Goal: Task Accomplishment & Management: Manage account settings

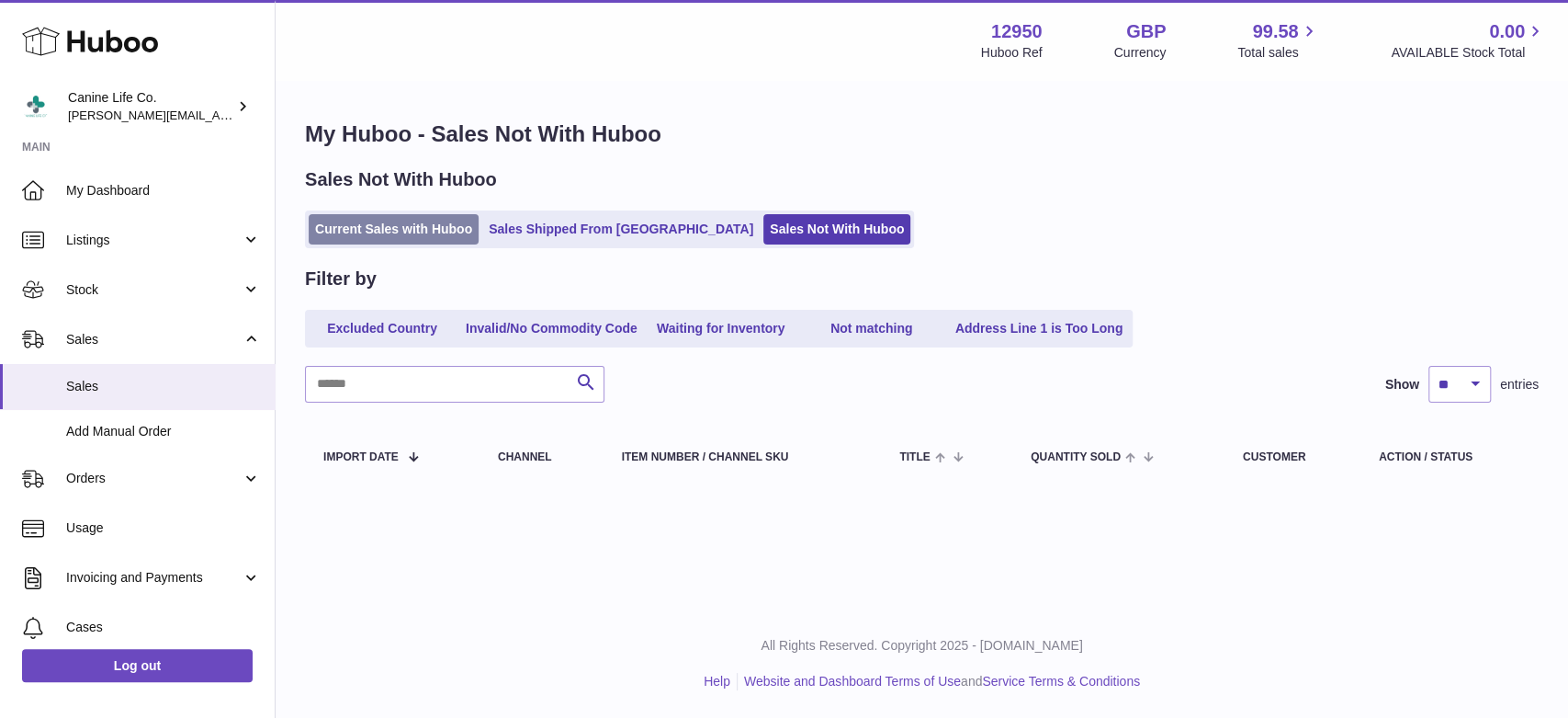
click at [449, 221] on link "Current Sales with Huboo" at bounding box center [394, 229] width 170 height 31
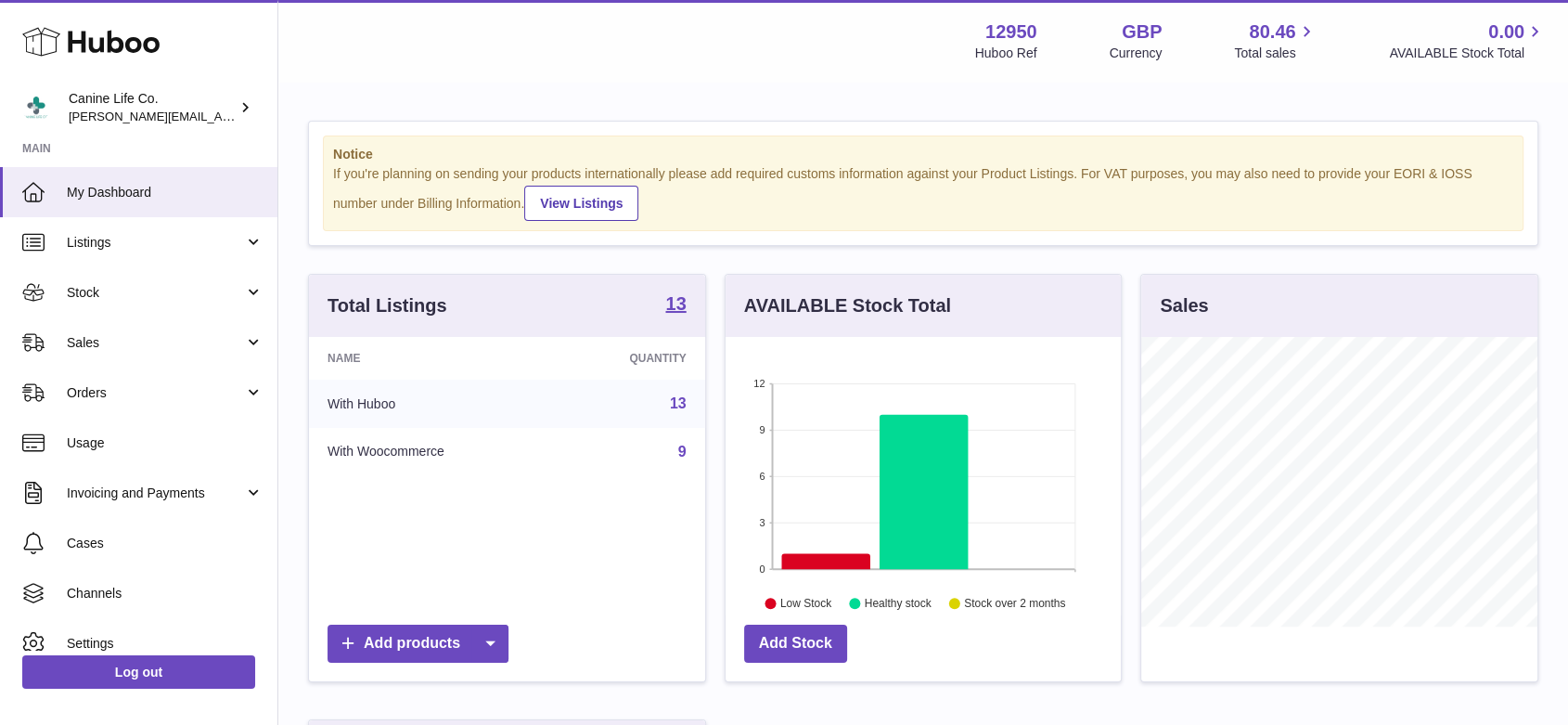
scroll to position [290, 396]
click at [111, 349] on span "Sales" at bounding box center [154, 342] width 177 height 18
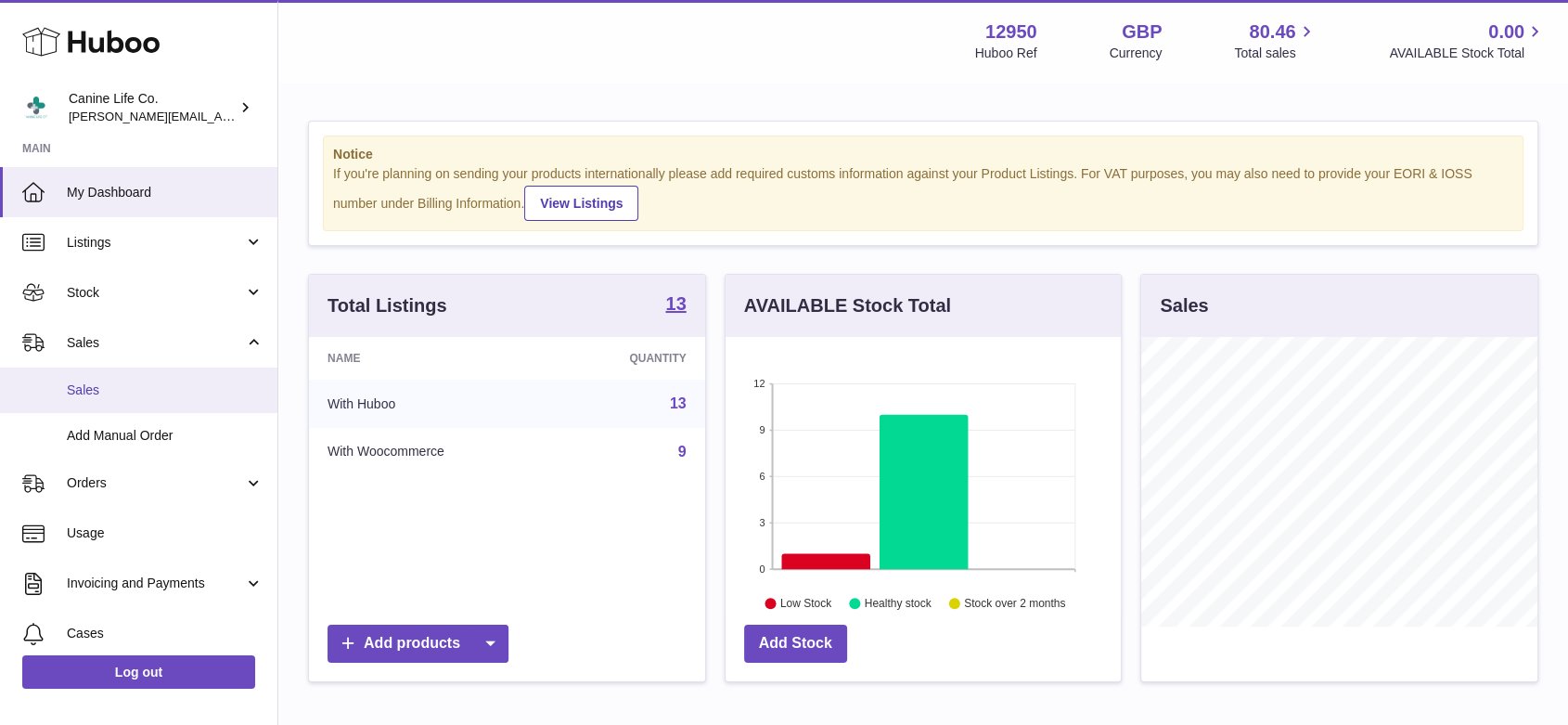
click at [110, 388] on span "Sales" at bounding box center [165, 390] width 196 height 18
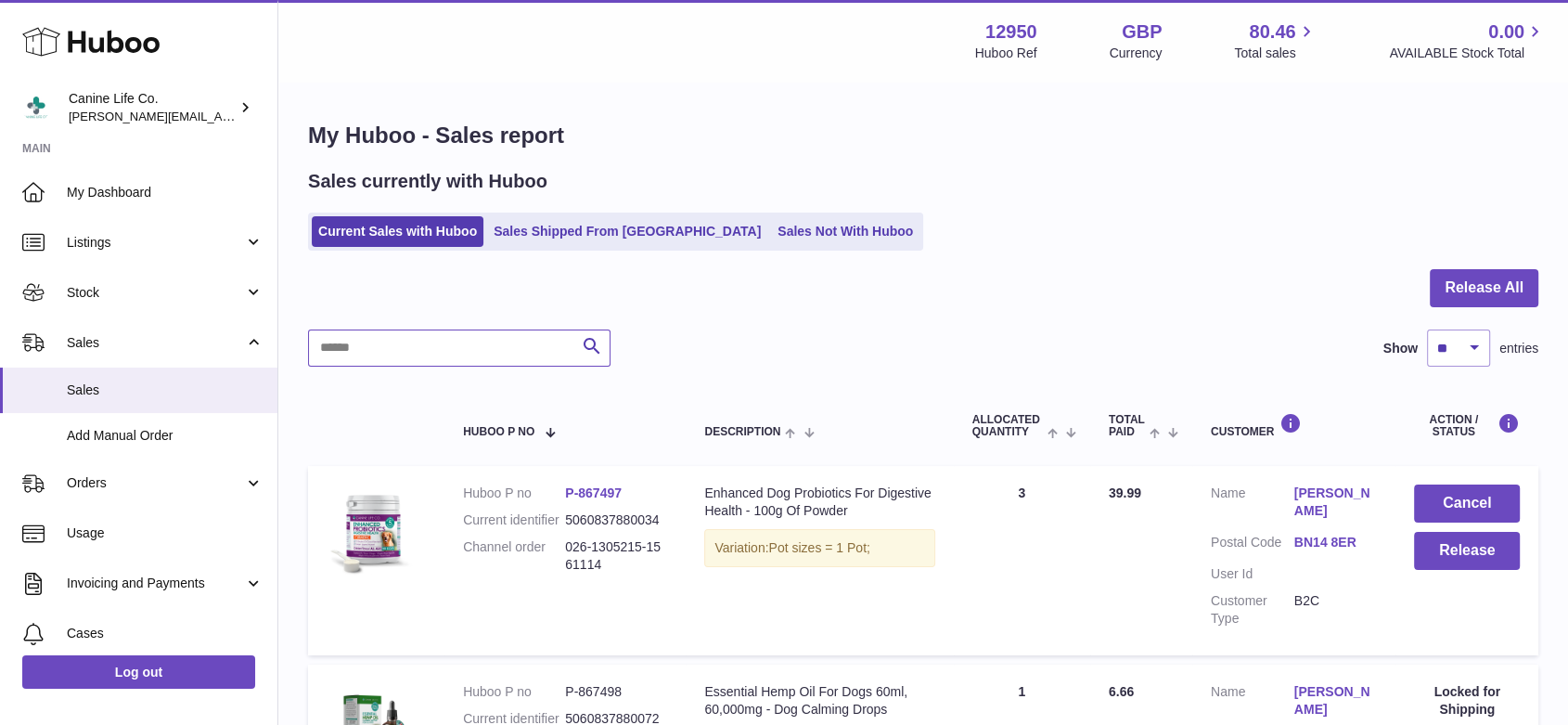
click at [470, 356] on input "text" at bounding box center [458, 348] width 302 height 37
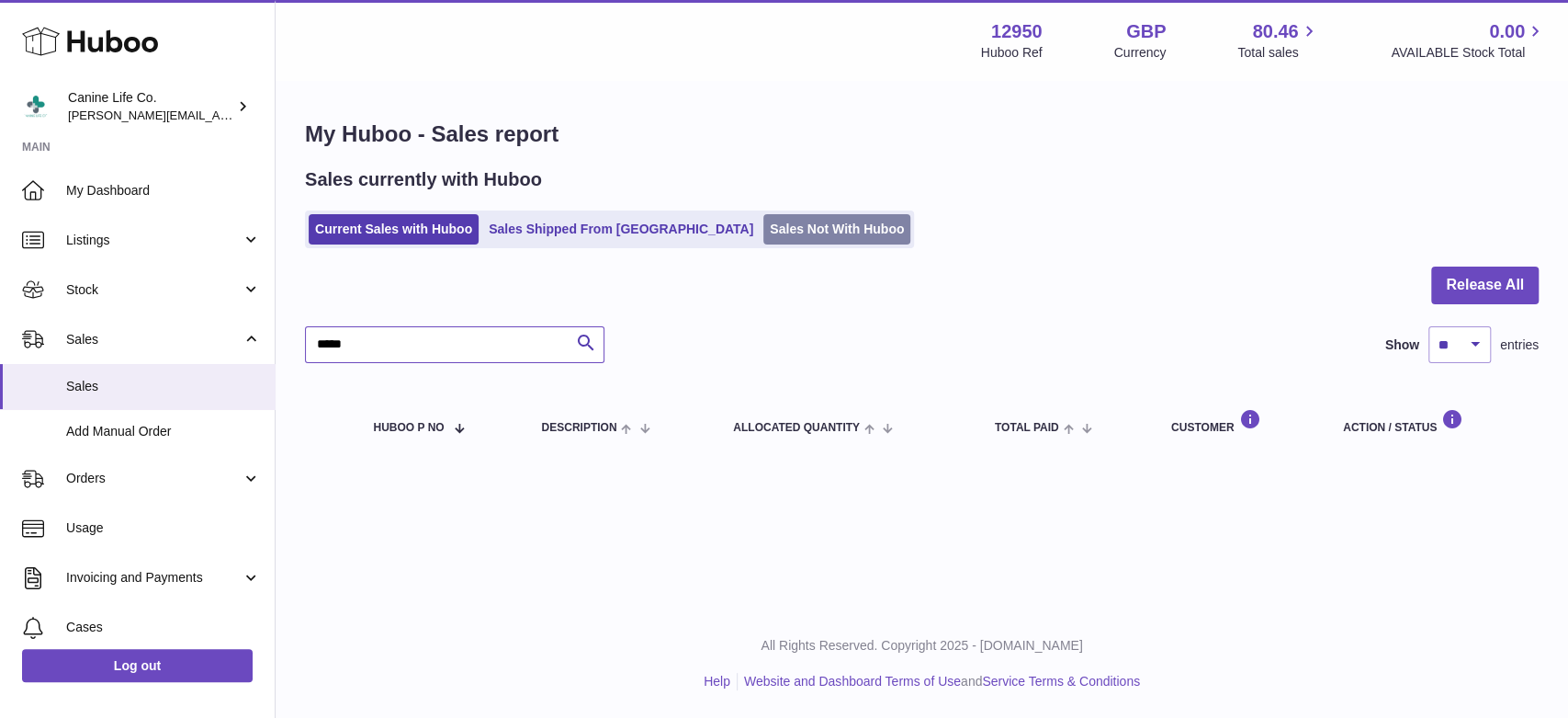
type input "*****"
click at [763, 233] on link "Sales Not With Huboo" at bounding box center [836, 229] width 147 height 31
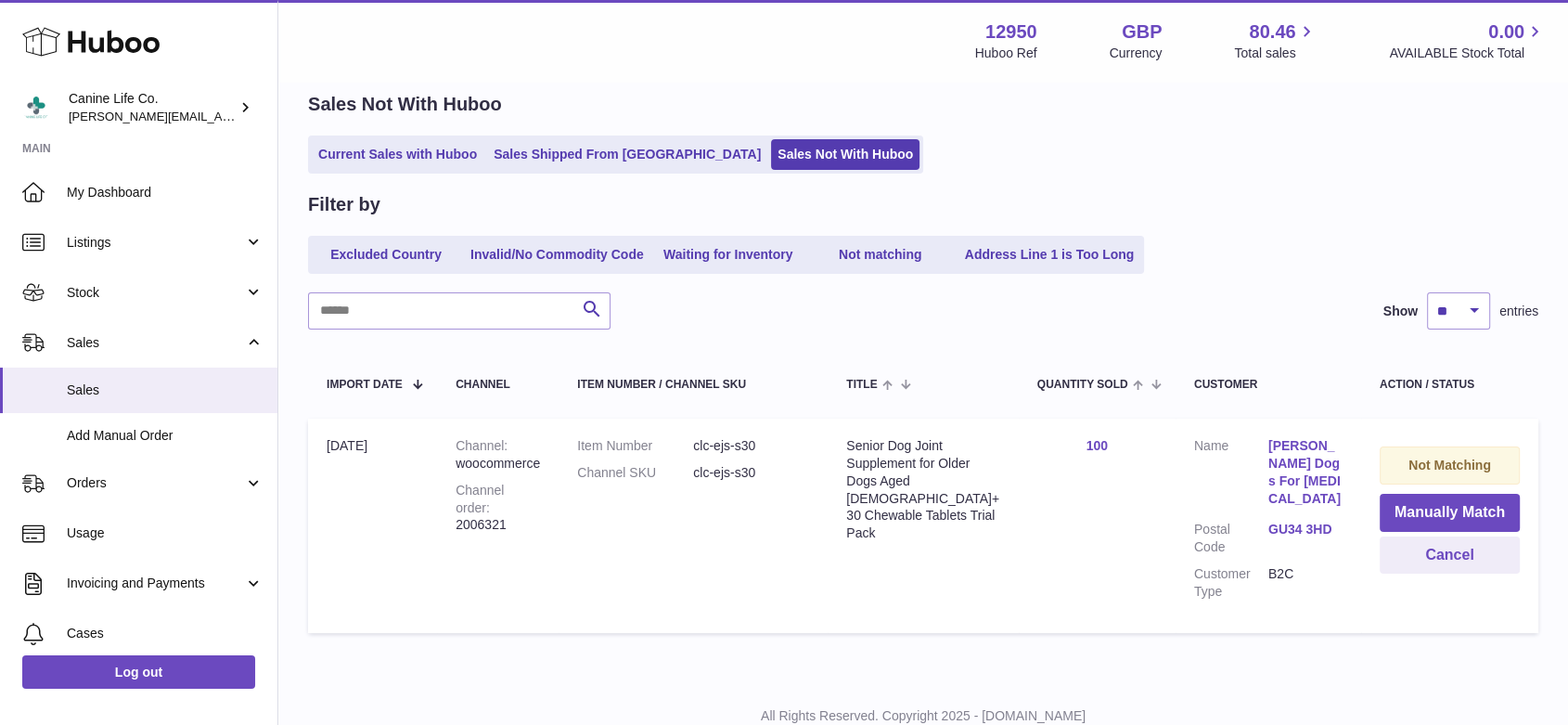
scroll to position [122, 0]
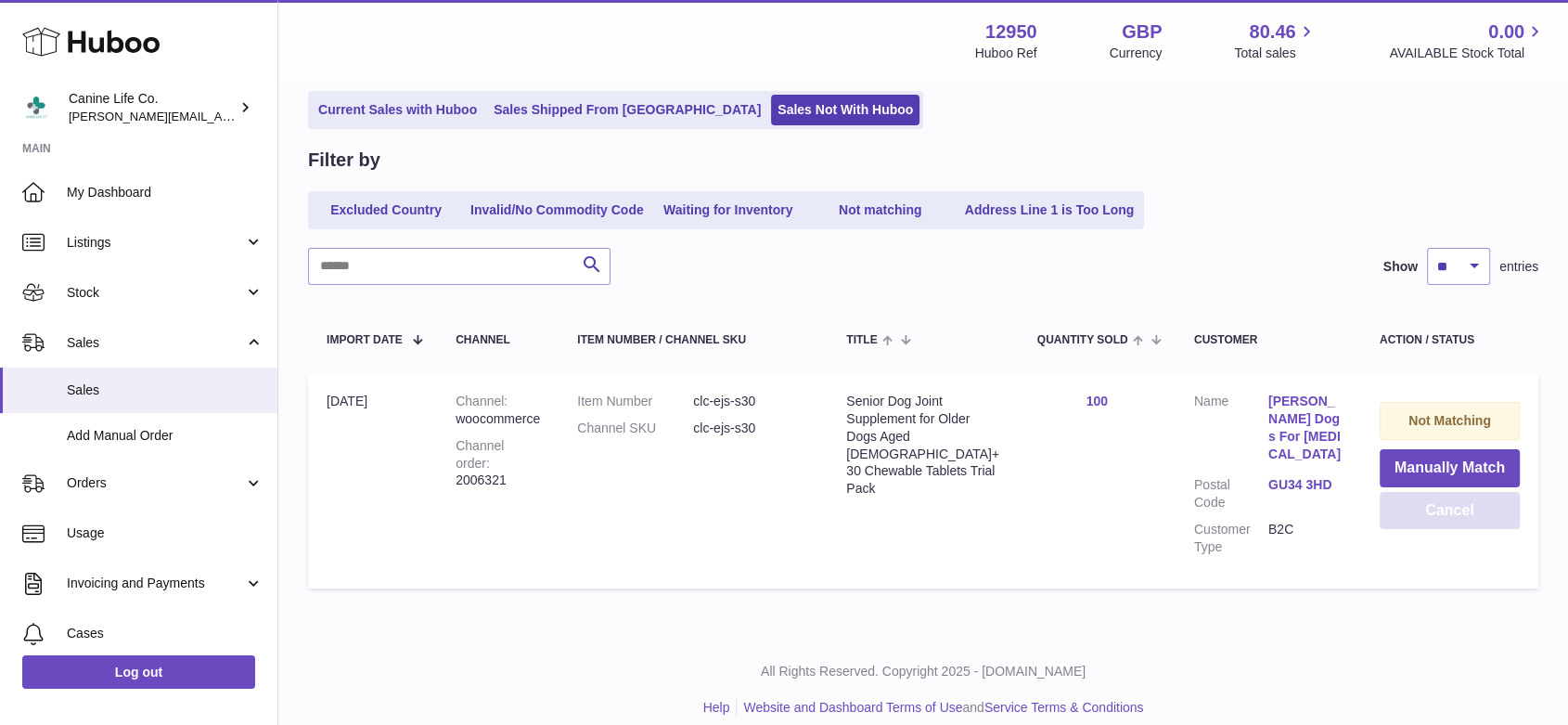
click at [1452, 515] on button "Cancel" at bounding box center [1449, 511] width 140 height 38
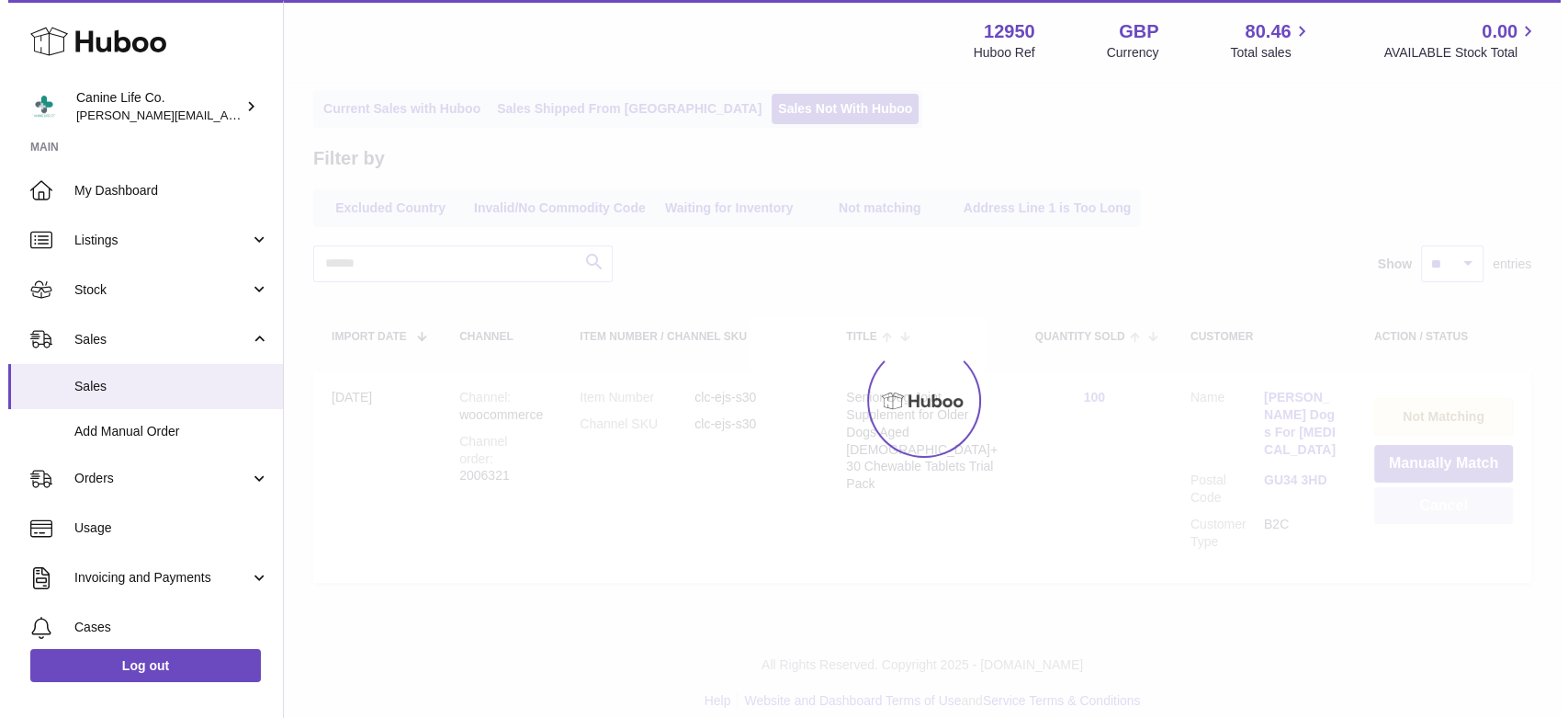
scroll to position [0, 0]
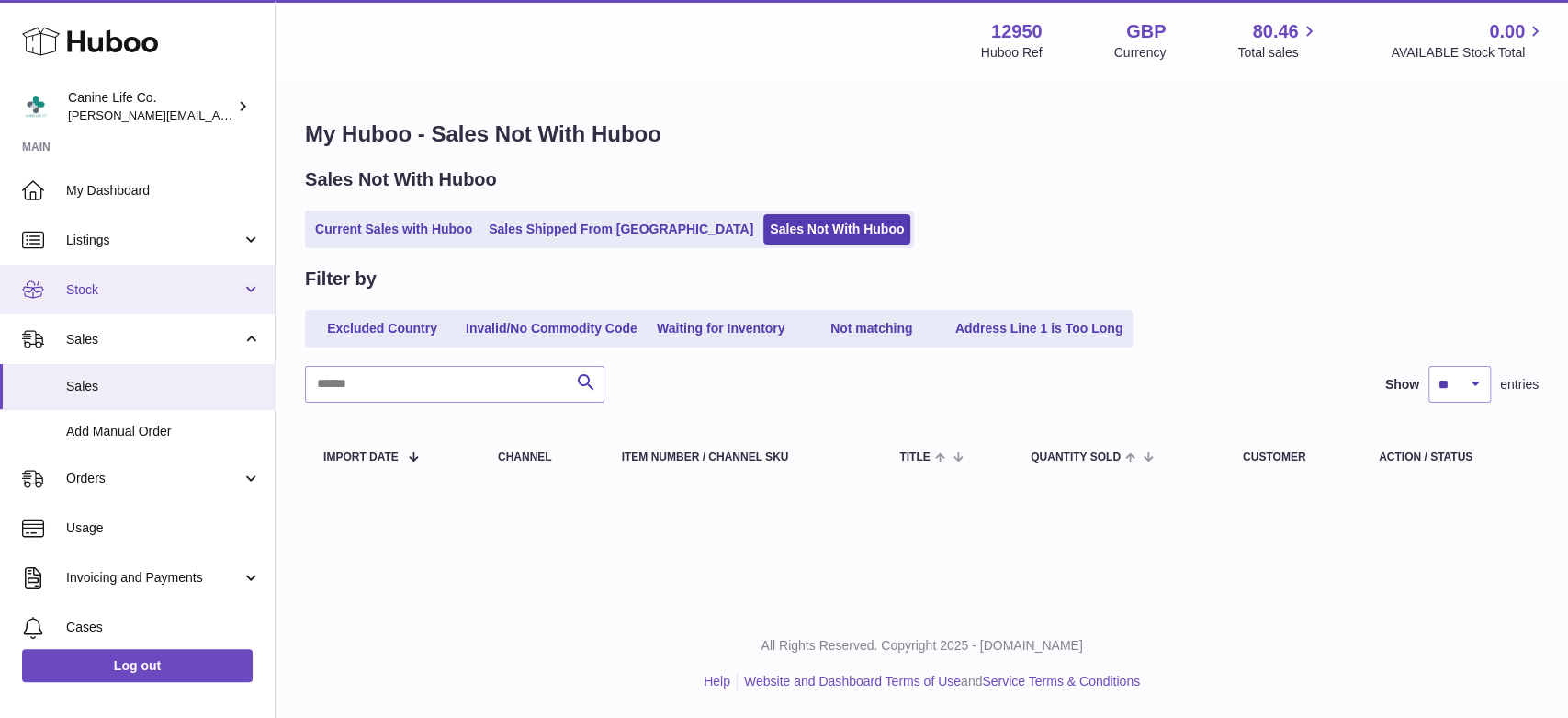
click at [227, 290] on span "Stock" at bounding box center [153, 290] width 175 height 18
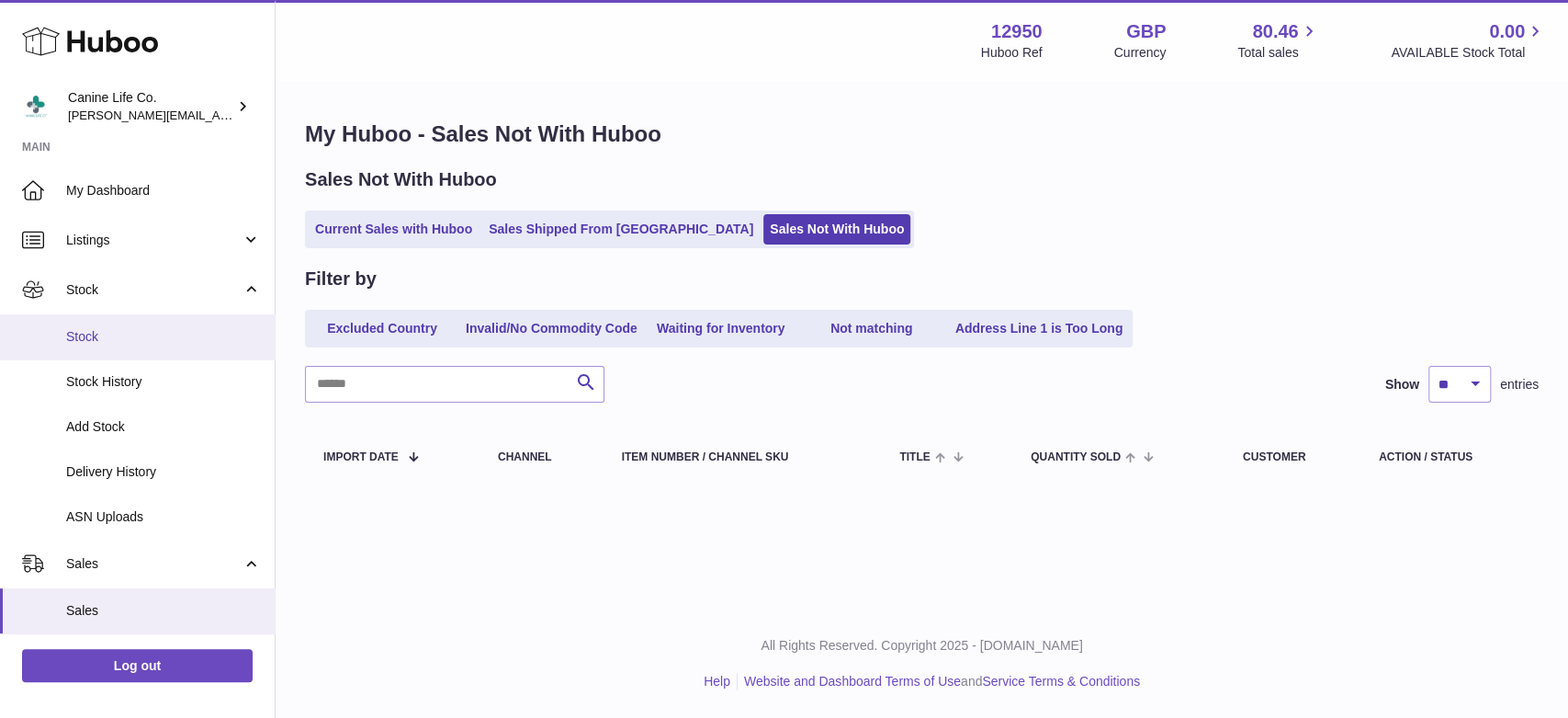
click at [184, 343] on span "Stock" at bounding box center [163, 336] width 194 height 18
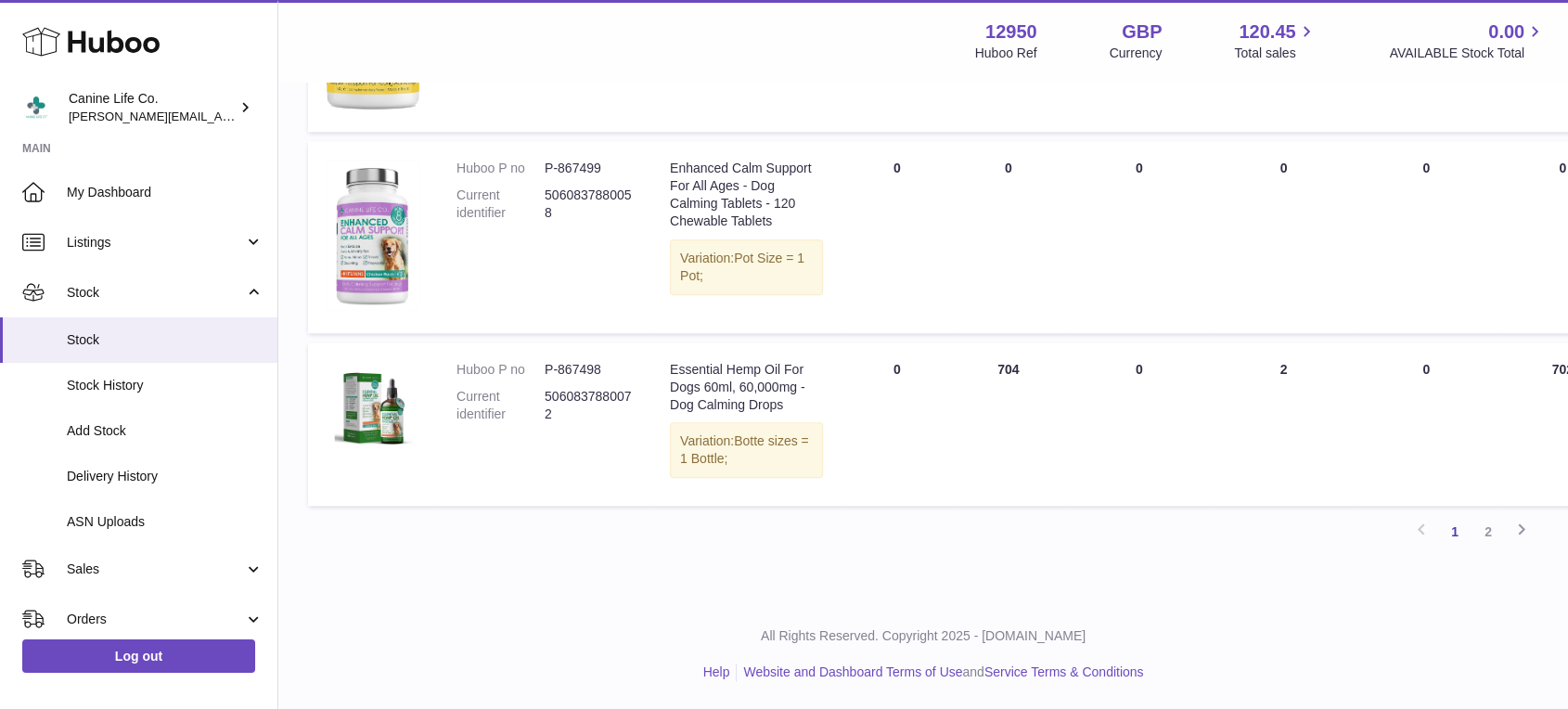
scroll to position [2197, 0]
click at [1487, 532] on link "2" at bounding box center [1488, 532] width 34 height 34
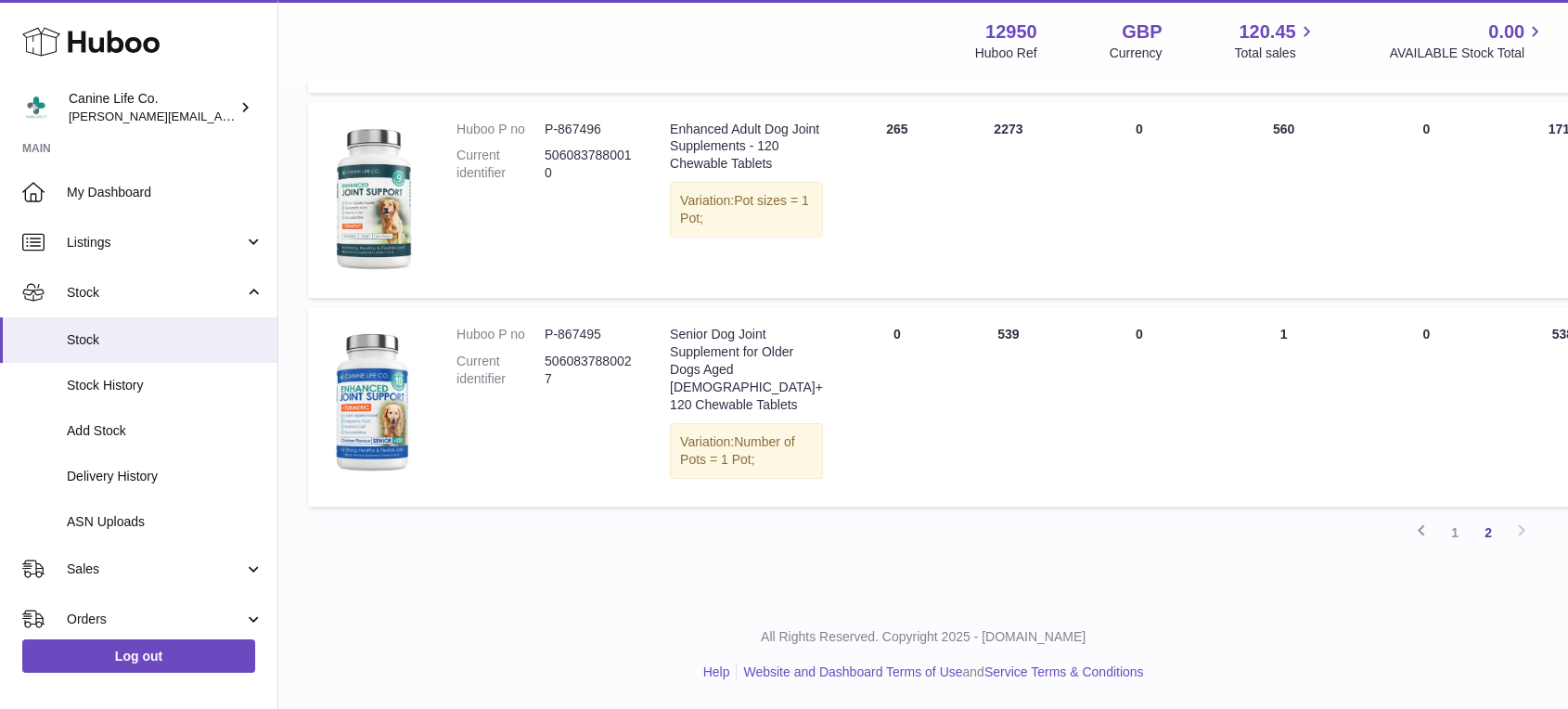
scroll to position [581, 0]
click at [238, 297] on span "Stock" at bounding box center [154, 293] width 177 height 18
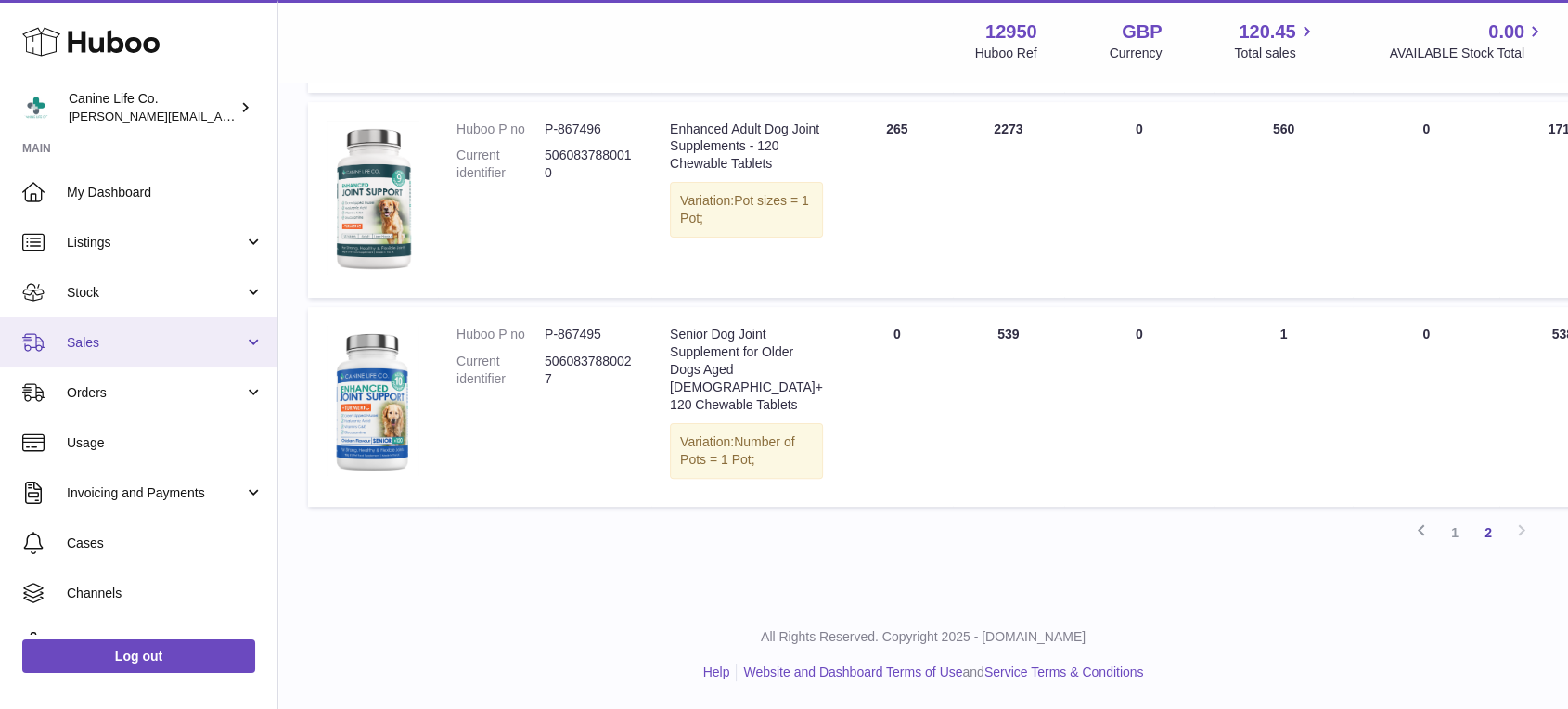
click at [209, 343] on span "Sales" at bounding box center [154, 342] width 177 height 18
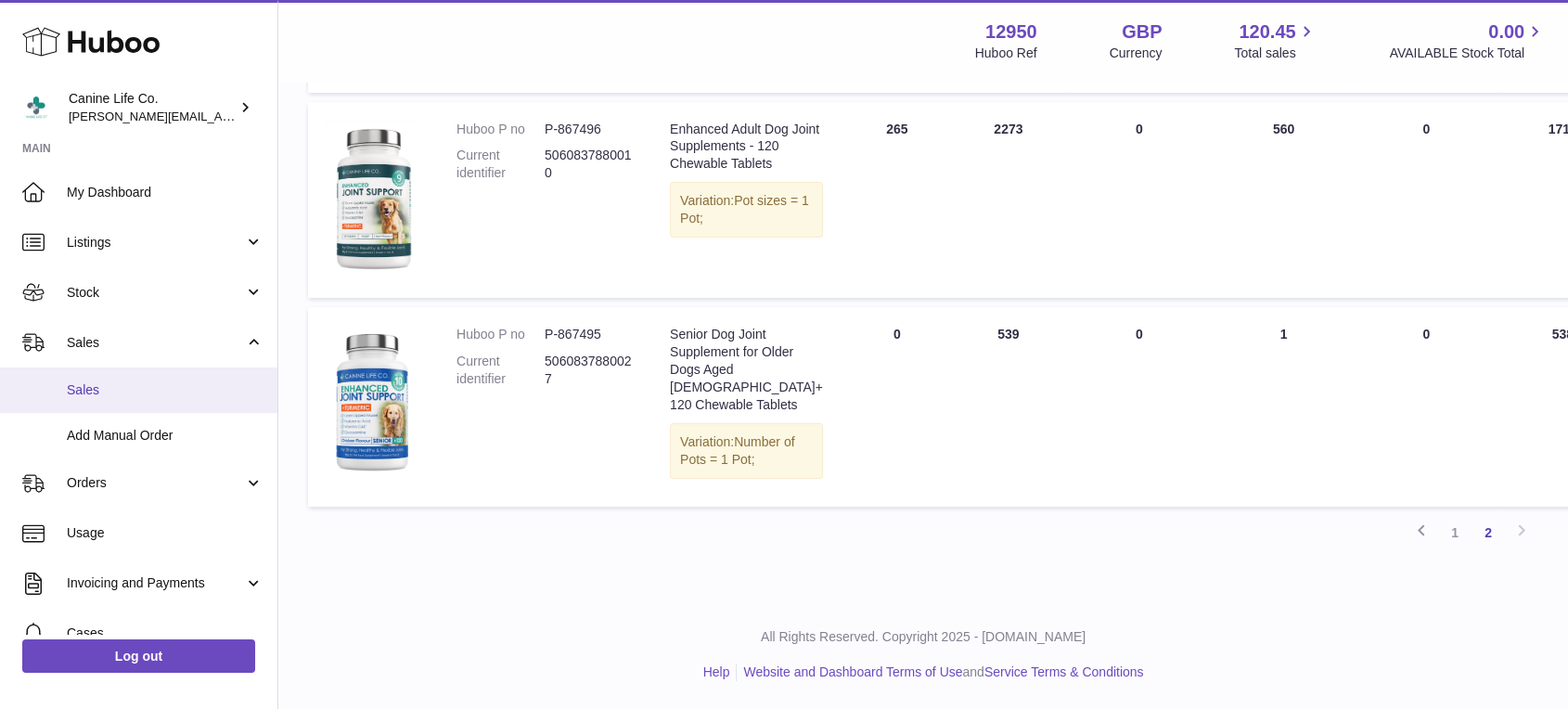
click at [199, 383] on span "Sales" at bounding box center [165, 390] width 196 height 18
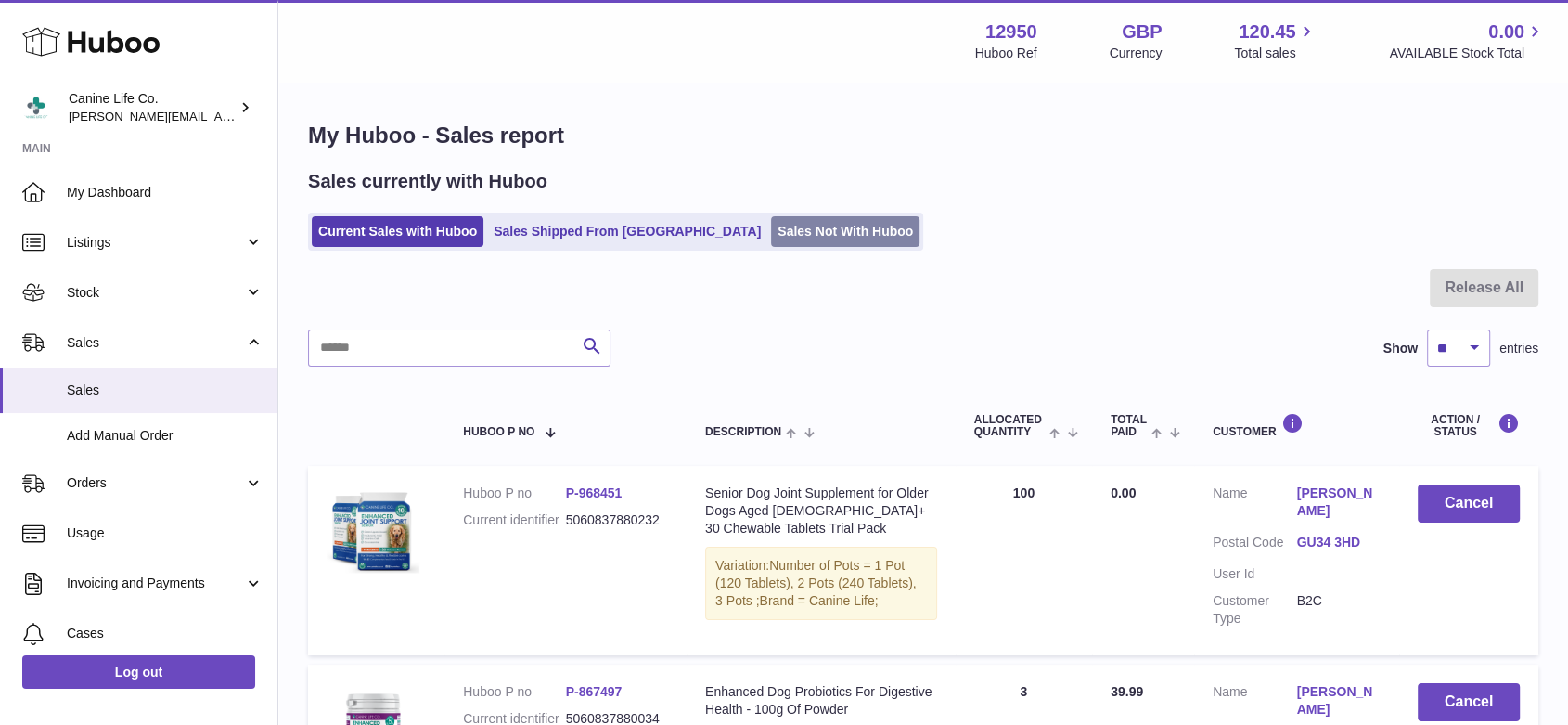
click at [770, 231] on link "Sales Not With Huboo" at bounding box center [844, 231] width 149 height 31
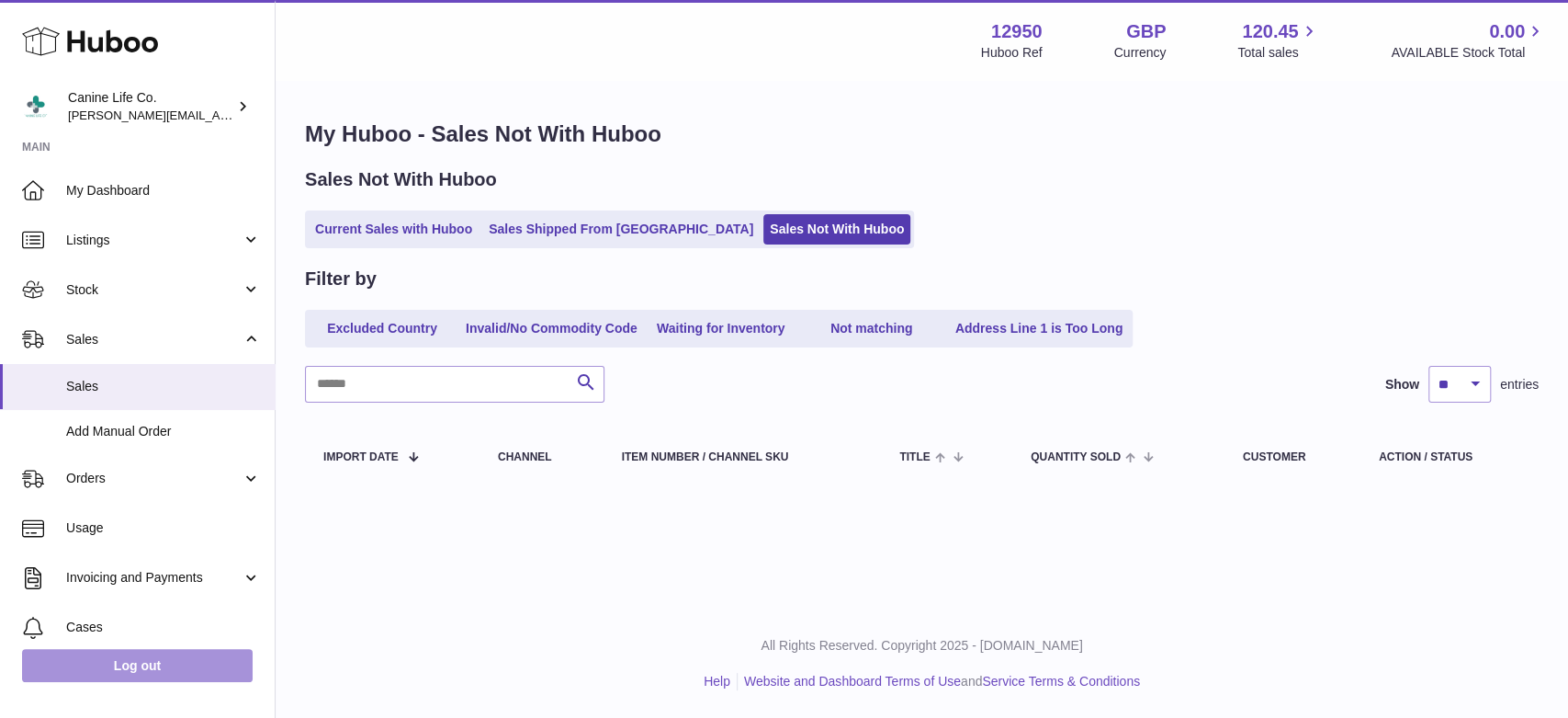
click at [168, 669] on link "Log out" at bounding box center [137, 665] width 231 height 33
